Goal: Task Accomplishment & Management: Complete application form

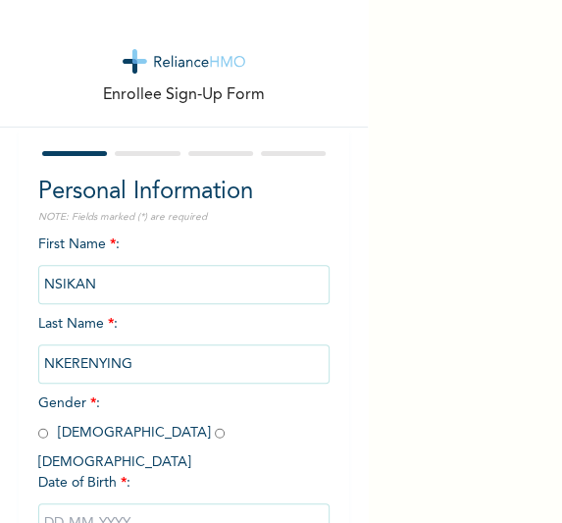
scroll to position [125, 0]
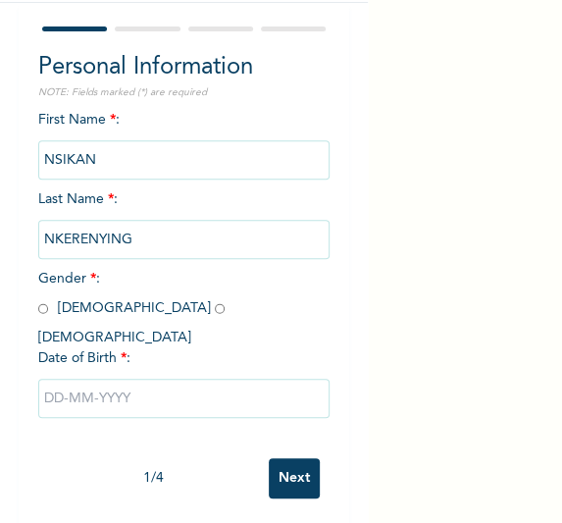
click at [215, 310] on input "radio" at bounding box center [220, 308] width 10 height 19
radio input "true"
click at [129, 379] on input "text" at bounding box center [184, 398] width 292 height 39
select select "9"
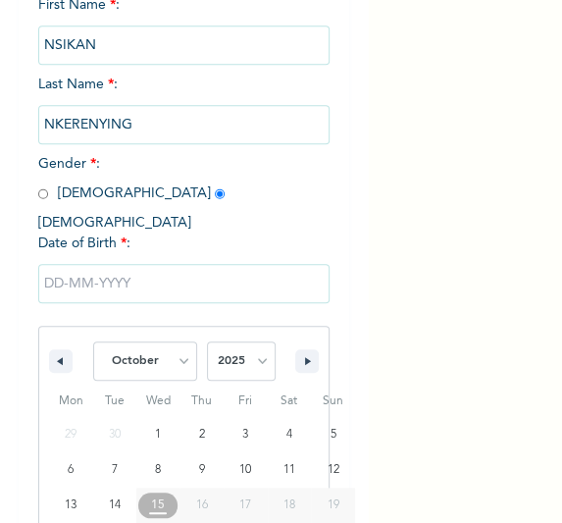
scroll to position [326, 0]
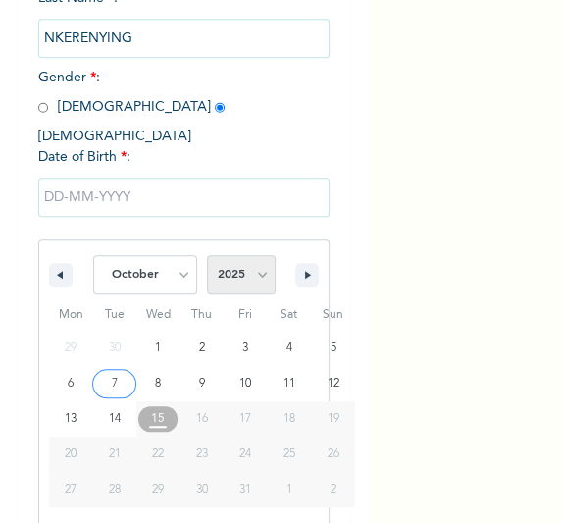
click at [239, 255] on select "2025 2024 2023 2022 2021 2020 2019 2018 2017 2016 2015 2014 2013 2012 2011 2010…" at bounding box center [241, 274] width 69 height 39
select select "2002"
click at [207, 255] on select "2025 2024 2023 2022 2021 2020 2019 2018 2017 2016 2015 2014 2013 2012 2011 2010…" at bounding box center [241, 274] width 69 height 39
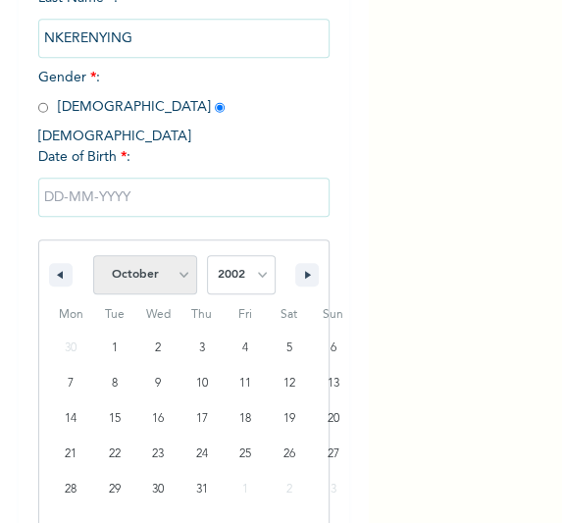
click at [167, 257] on select "January February March April May June July August September October November De…" at bounding box center [145, 274] width 104 height 39
select select "5"
click at [93, 255] on select "January February March April May June July August September October November De…" at bounding box center [145, 274] width 104 height 39
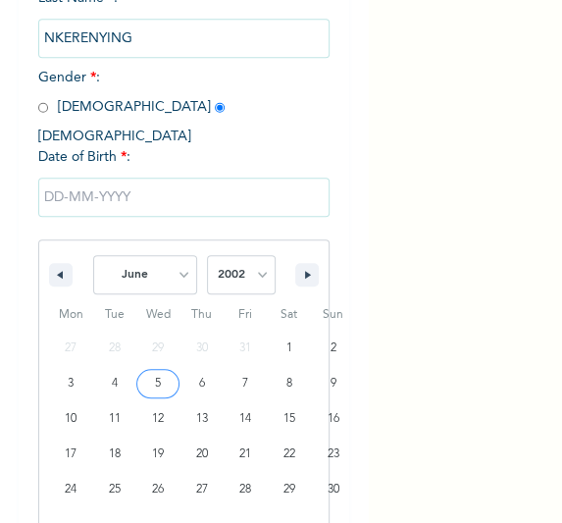
type input "[DATE]"
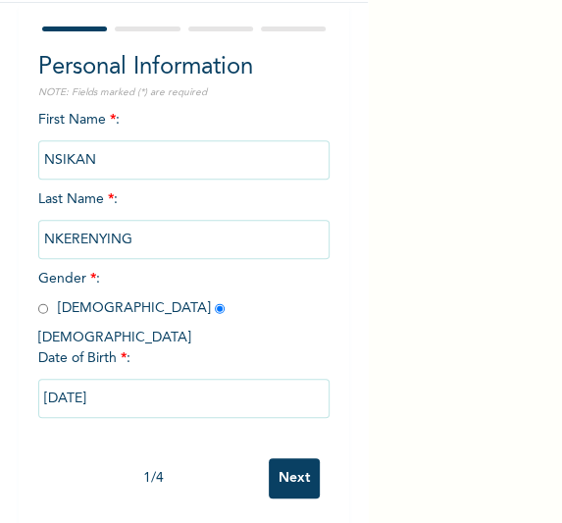
click at [272, 462] on input "Next" at bounding box center [294, 478] width 51 height 40
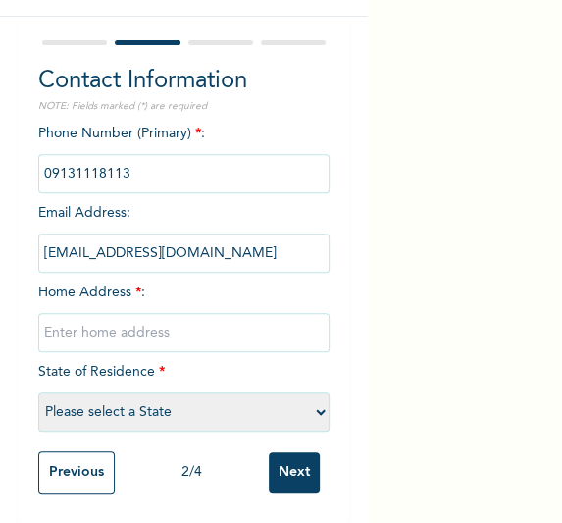
click at [135, 313] on input "text" at bounding box center [184, 332] width 292 height 39
type input "[GEOGRAPHIC_DATA]"
select select "25"
click at [289, 466] on input "Next" at bounding box center [294, 472] width 51 height 40
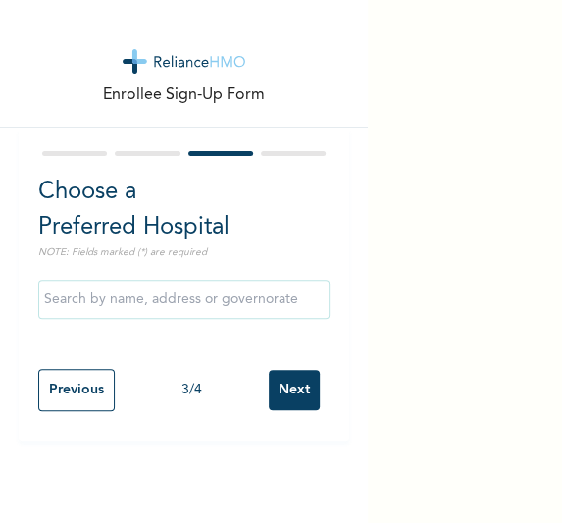
scroll to position [0, 0]
click at [274, 392] on input "Next" at bounding box center [294, 390] width 51 height 40
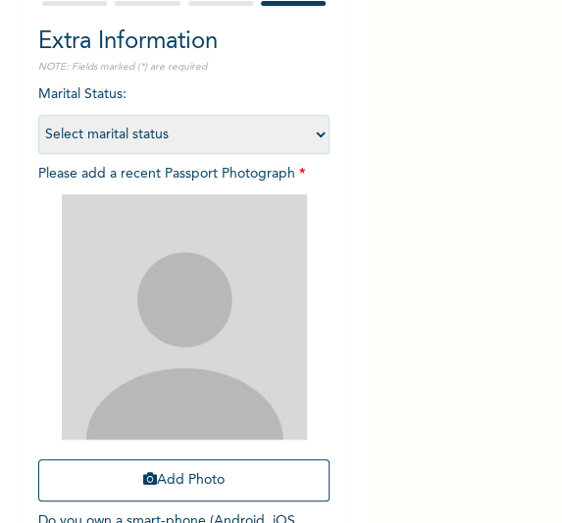
scroll to position [151, 0]
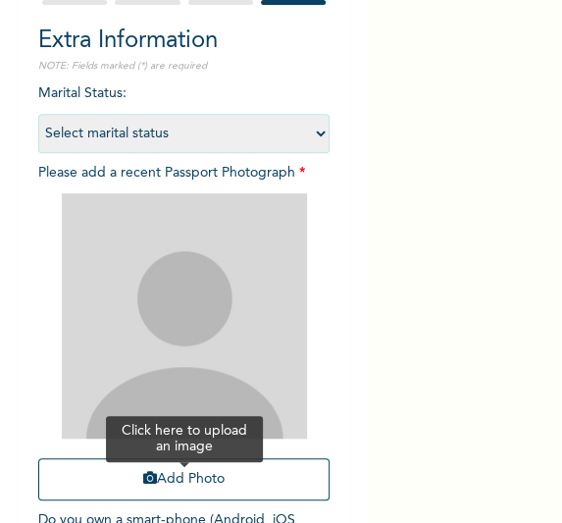
click at [202, 476] on button "Add Photo" at bounding box center [184, 479] width 292 height 42
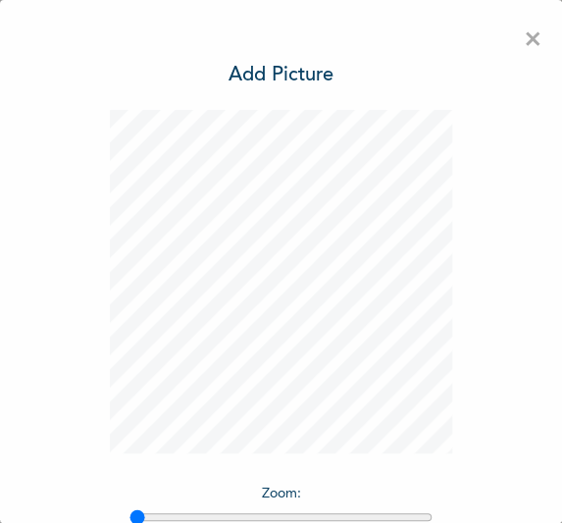
scroll to position [161, 0]
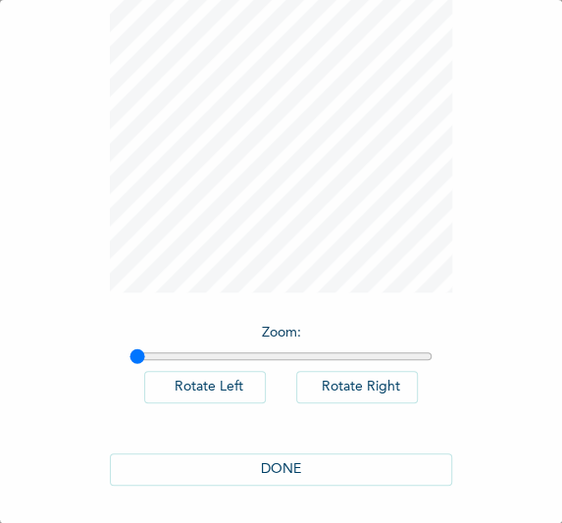
click at [257, 477] on button "DONE" at bounding box center [281, 469] width 343 height 32
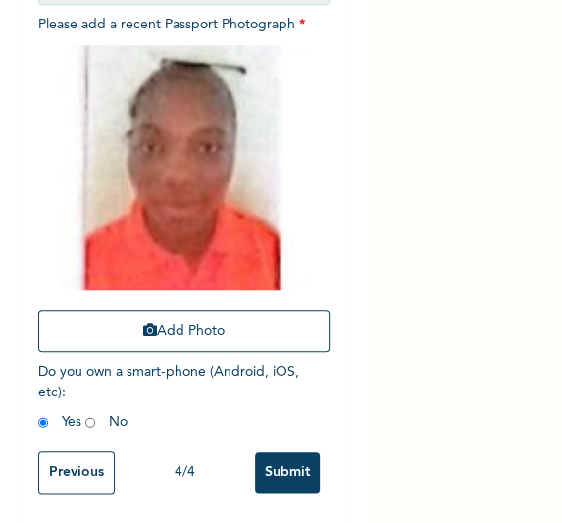
scroll to position [313, 0]
click at [260, 464] on input "Submit" at bounding box center [287, 472] width 65 height 40
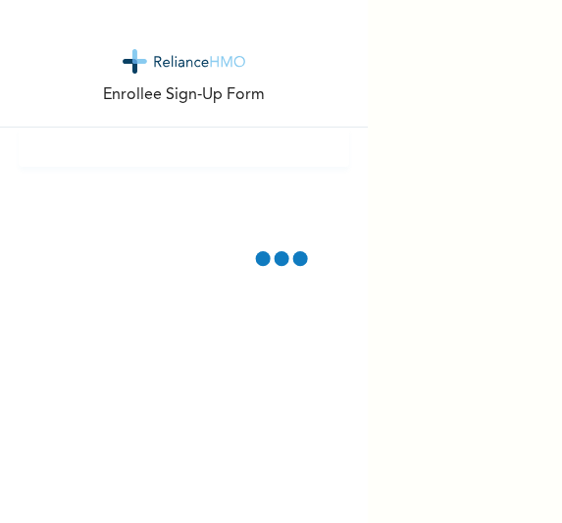
scroll to position [0, 0]
